Goal: Task Accomplishment & Management: Manage account settings

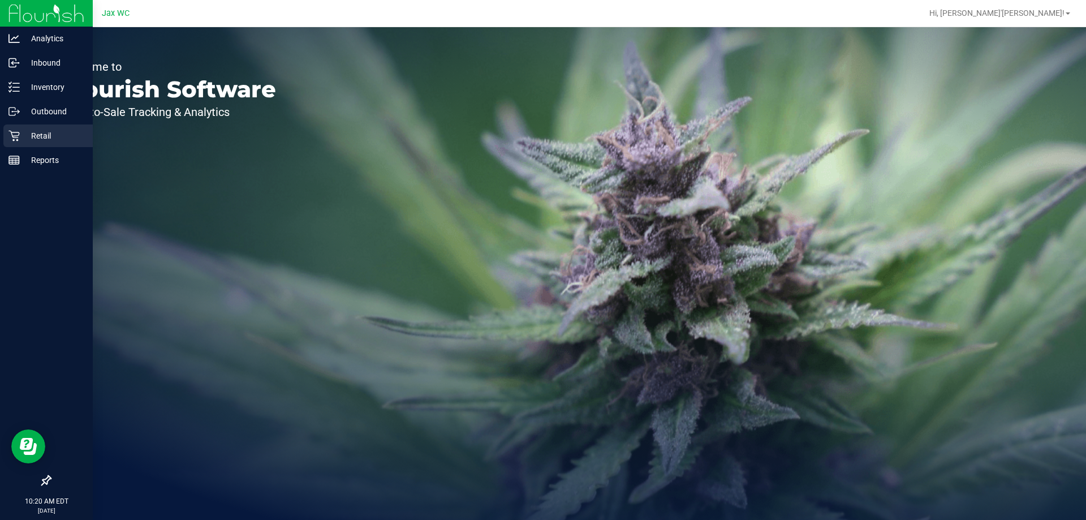
click at [3, 136] on link "Retail" at bounding box center [46, 136] width 93 height 24
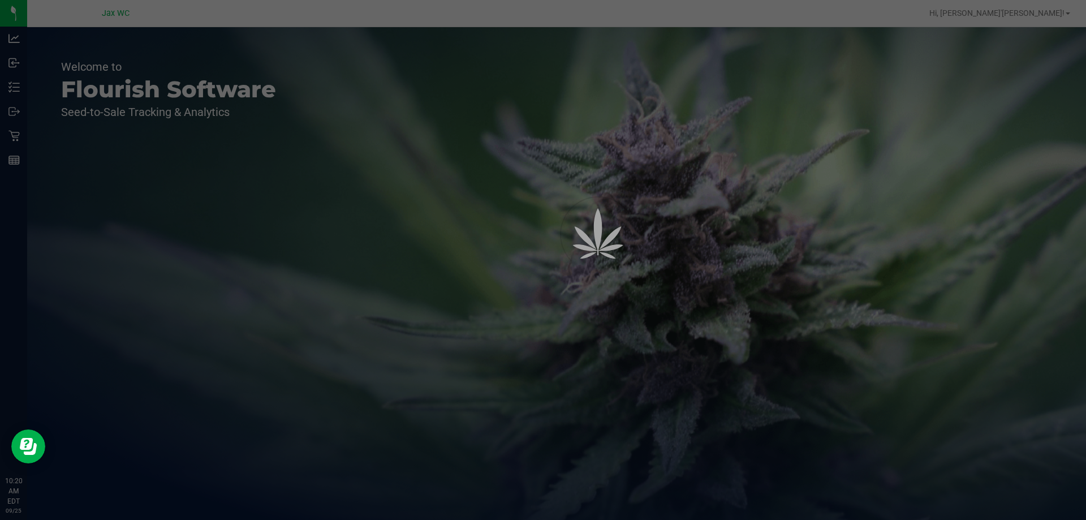
click at [1037, 10] on div at bounding box center [543, 260] width 1086 height 520
click at [1037, 10] on span "Hi, [PERSON_NAME]'[PERSON_NAME]!" at bounding box center [997, 12] width 135 height 9
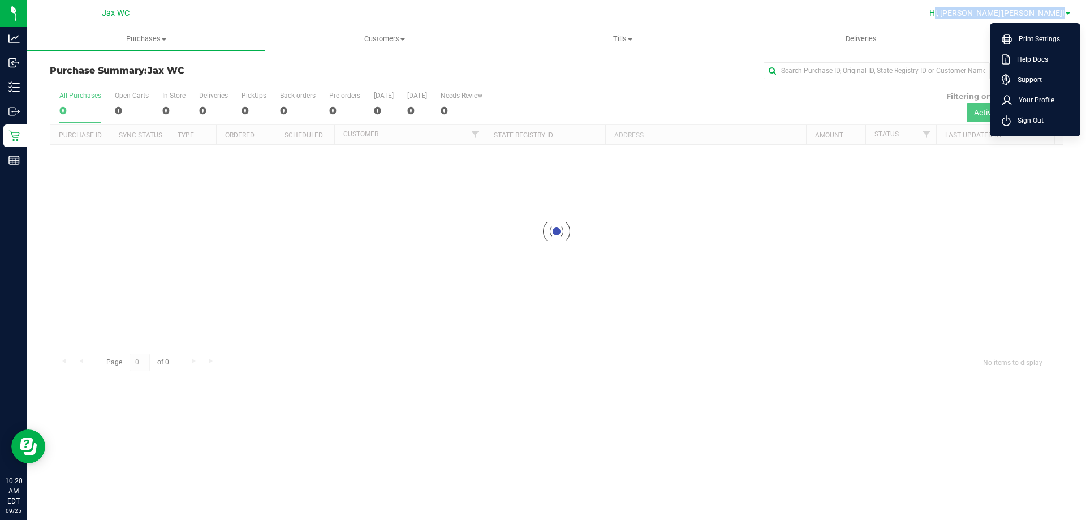
click at [1037, 11] on span "Hi, [PERSON_NAME]'[PERSON_NAME]!" at bounding box center [997, 12] width 135 height 9
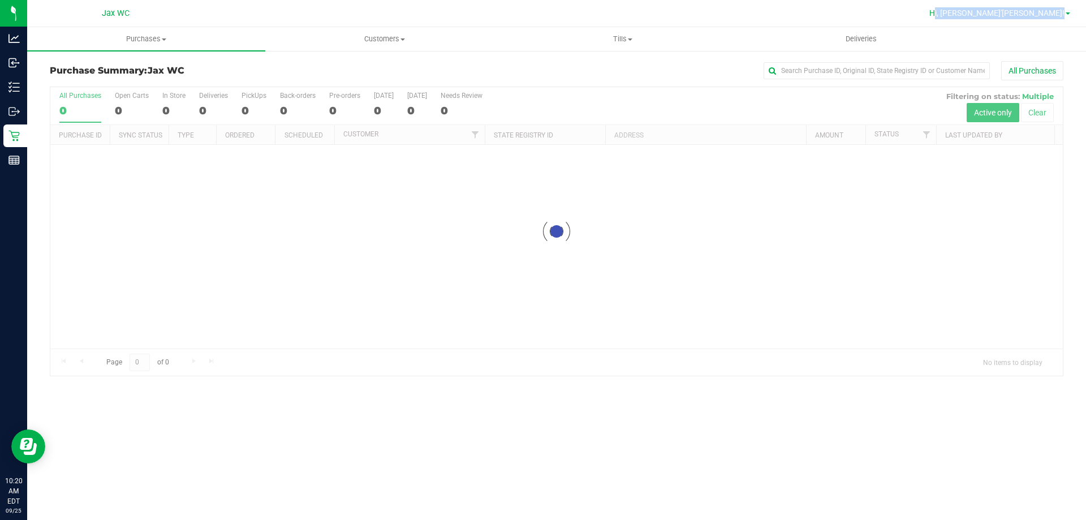
click at [1041, 16] on span "Hi, [PERSON_NAME]'[PERSON_NAME]!" at bounding box center [997, 12] width 135 height 9
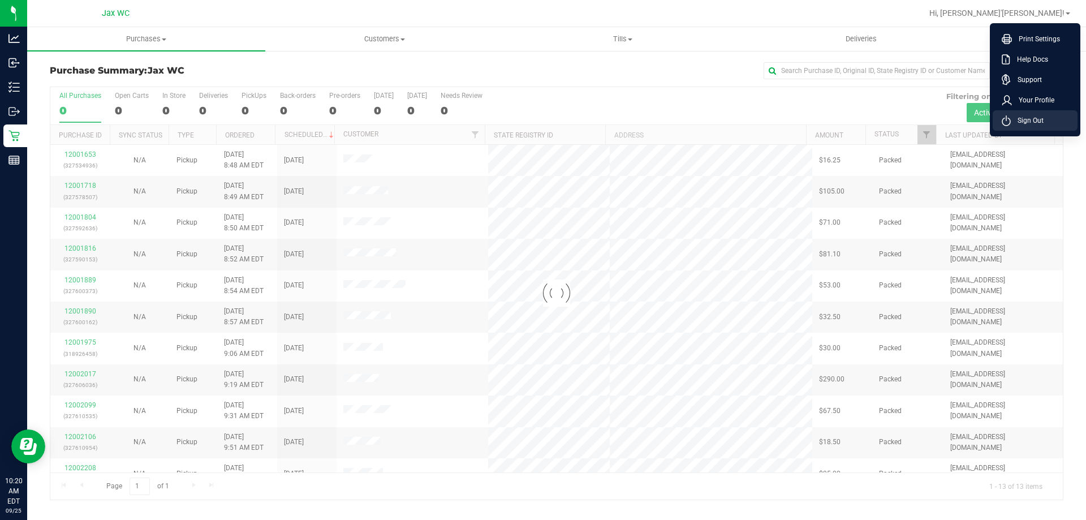
click at [1039, 126] on span "Sign Out" at bounding box center [1027, 120] width 33 height 11
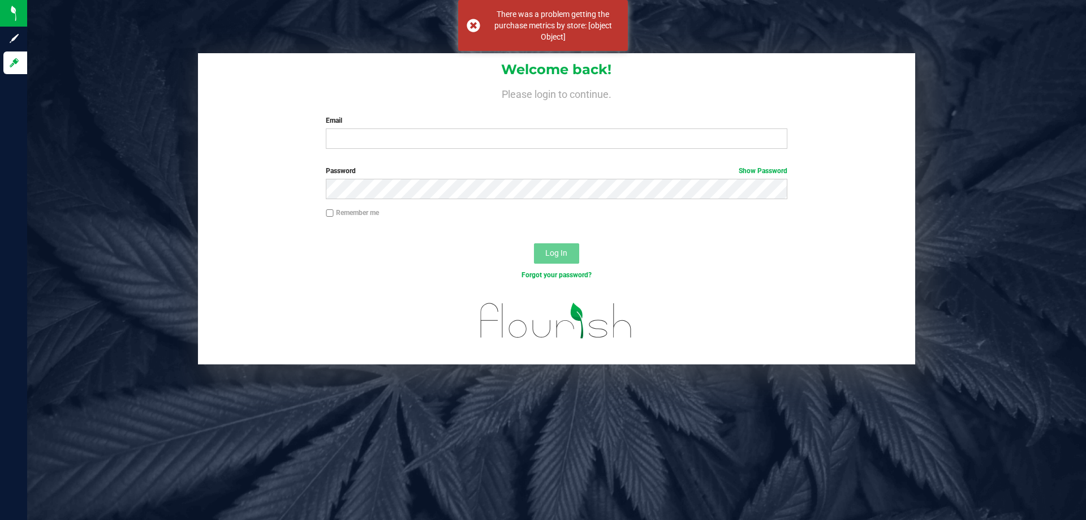
click at [569, 152] on div "Welcome back! Please login to continue. Email Required Please format your email…" at bounding box center [557, 105] width 718 height 105
click at [573, 141] on input "Email" at bounding box center [556, 138] width 461 height 20
type input "[EMAIL_ADDRESS][DOMAIN_NAME]"
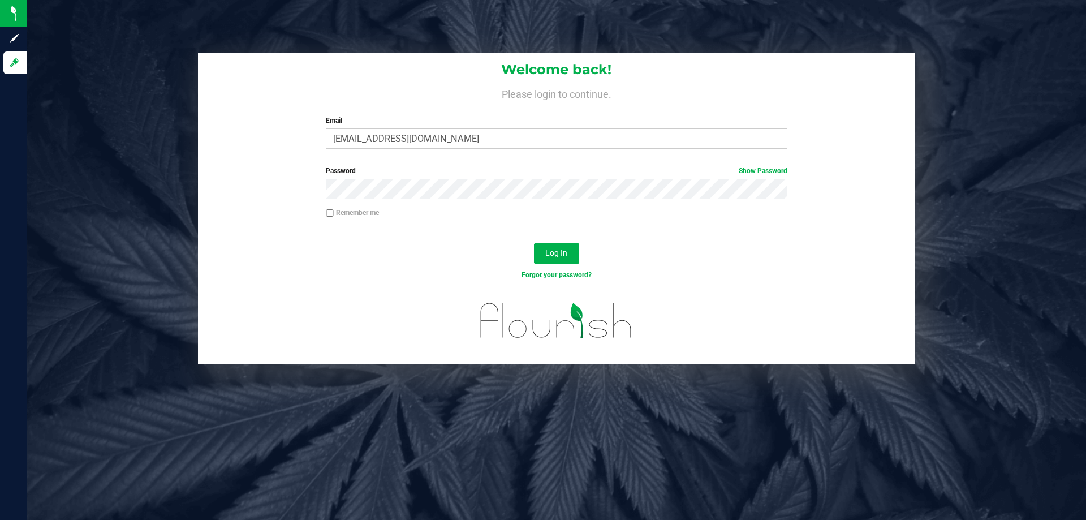
click at [534, 243] on button "Log In" at bounding box center [556, 253] width 45 height 20
